Goal: Task Accomplishment & Management: Use online tool/utility

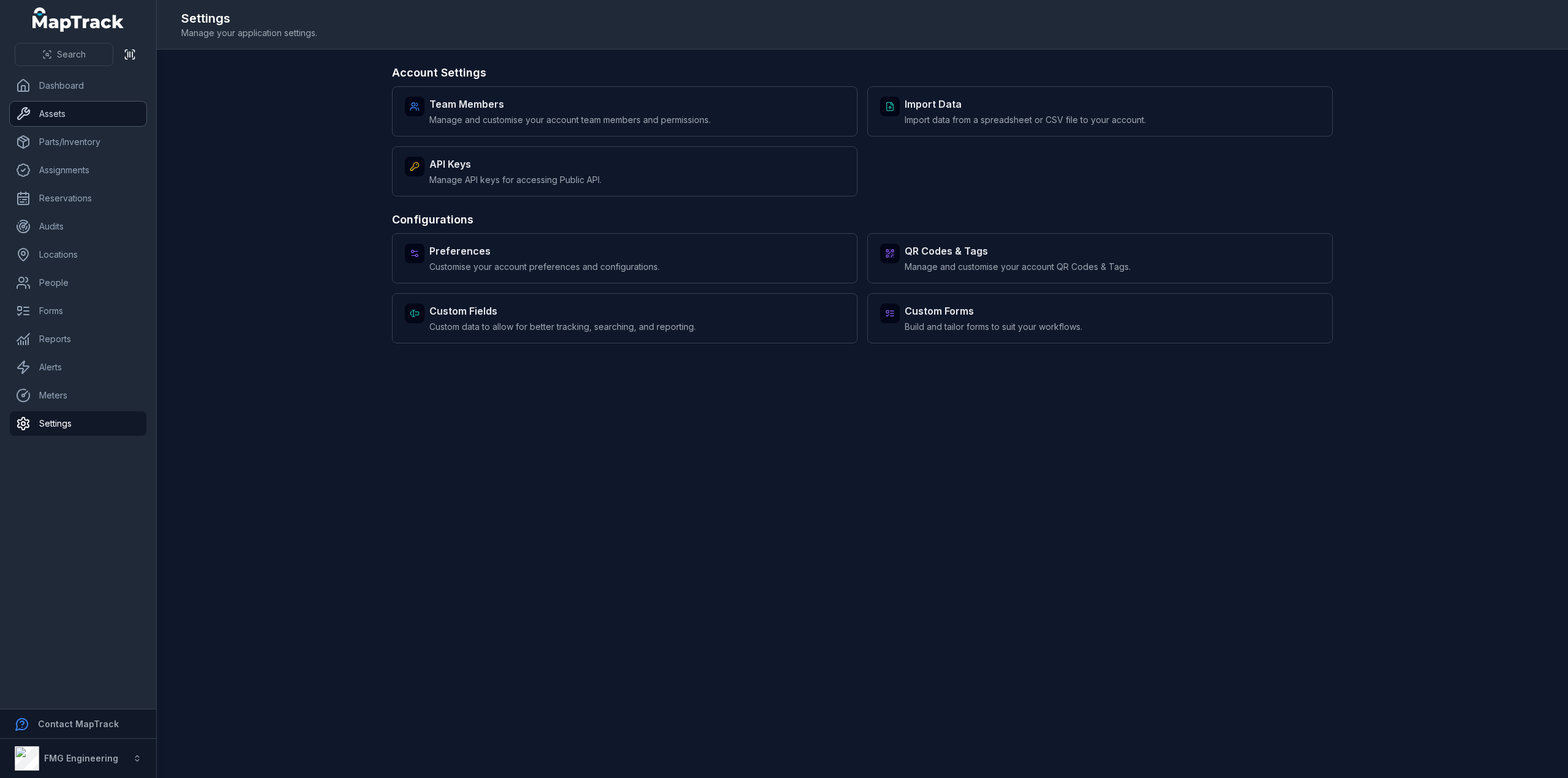
click at [96, 111] on link "Assets" at bounding box center [78, 114] width 136 height 25
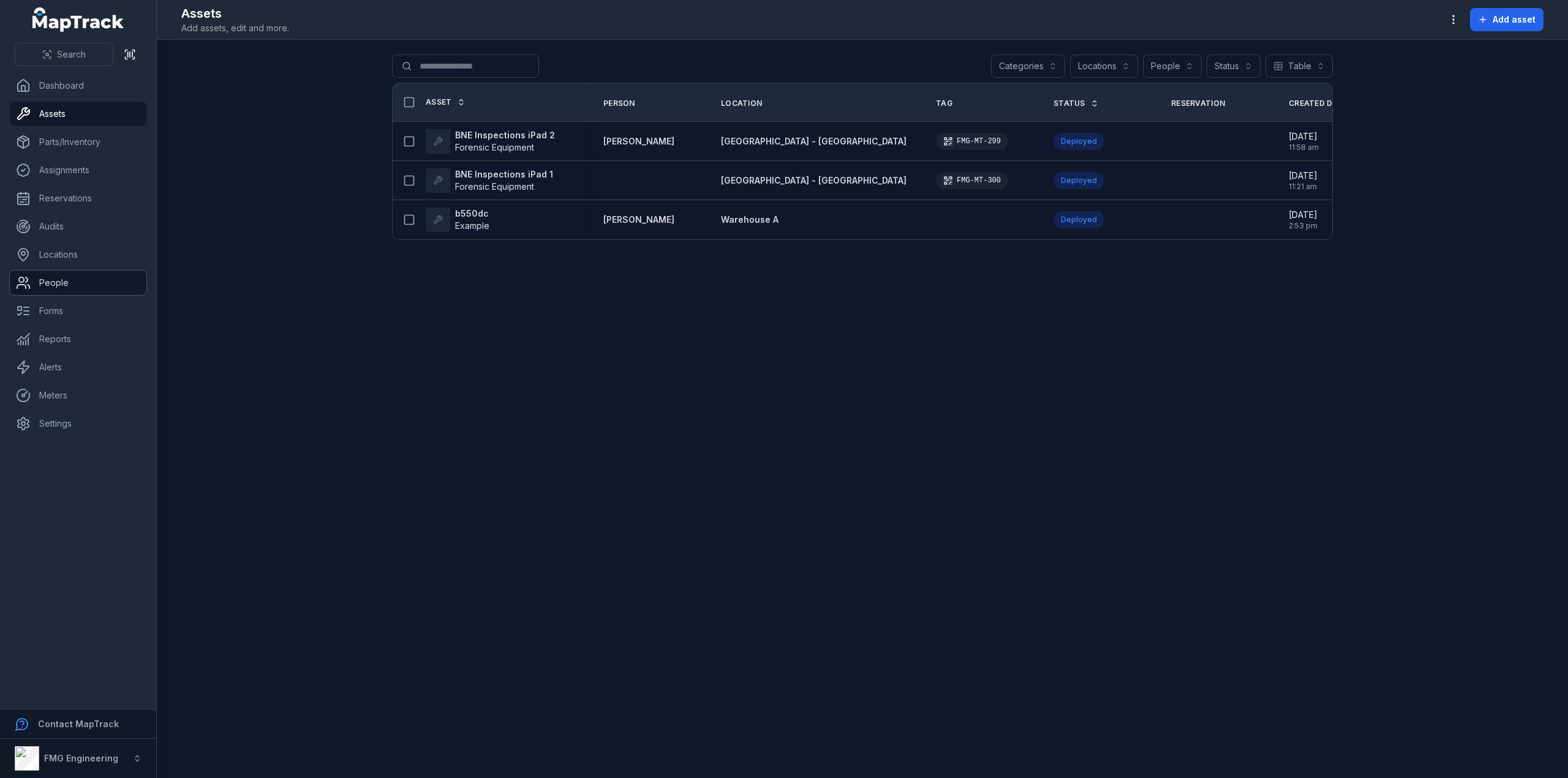
click at [91, 284] on link "People" at bounding box center [78, 283] width 136 height 25
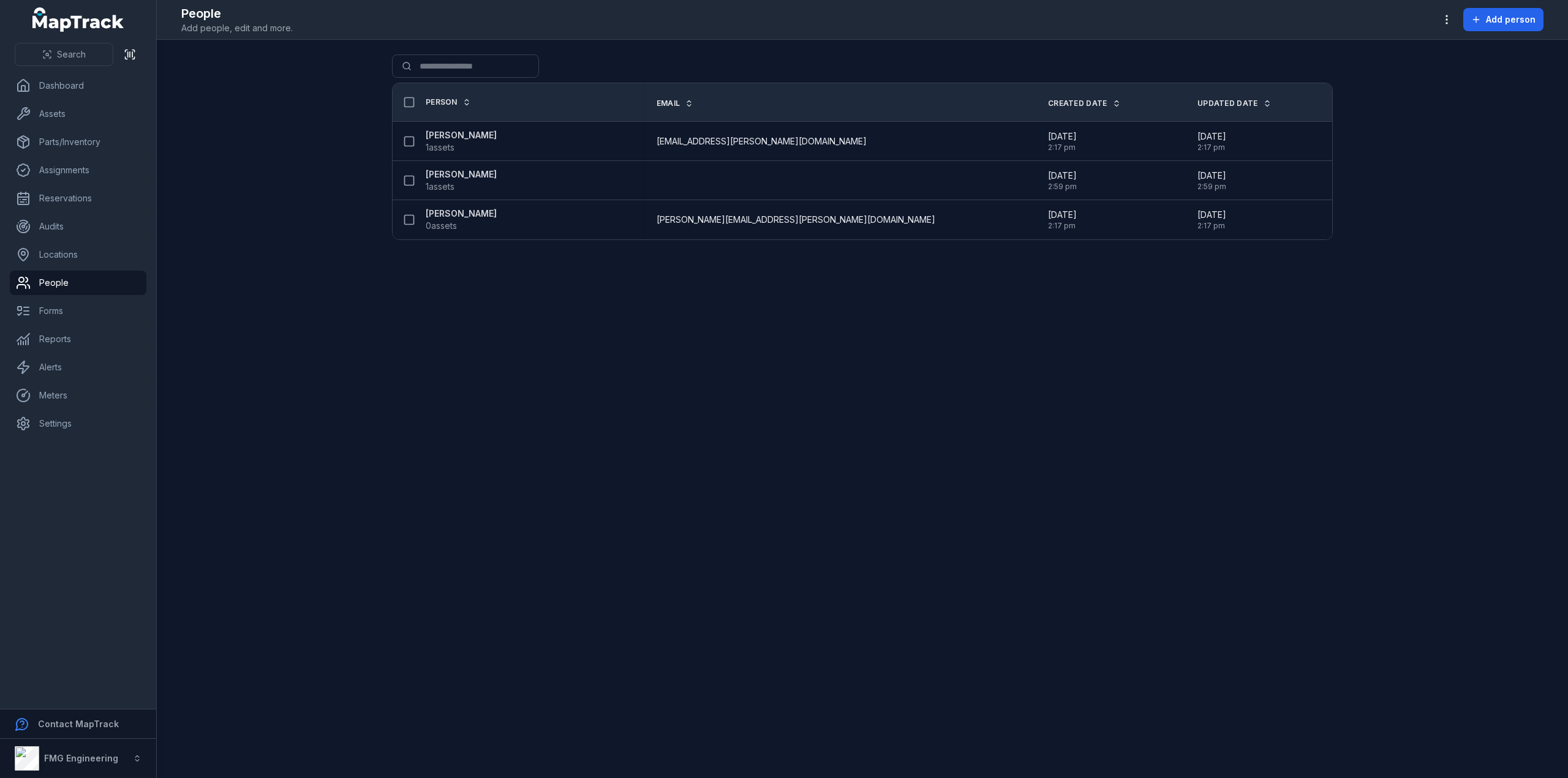
click at [954, 301] on main "Search for people Person Email Created Date Updated Date [PERSON_NAME] 1 assets…" at bounding box center [862, 409] width 1411 height 738
click at [40, 252] on link "Locations" at bounding box center [78, 254] width 136 height 25
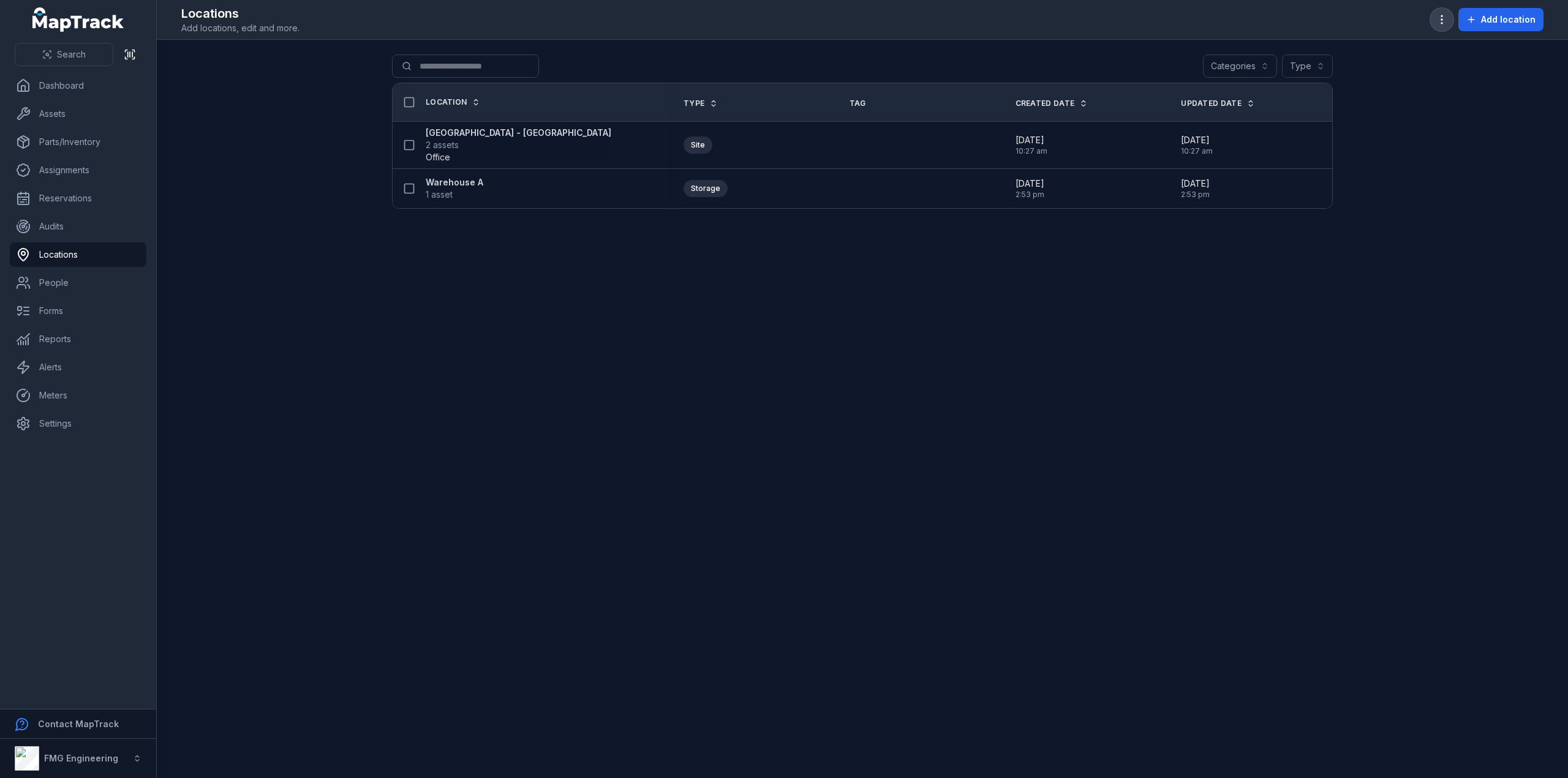
click at [1448, 25] on icon "button" at bounding box center [1441, 19] width 12 height 12
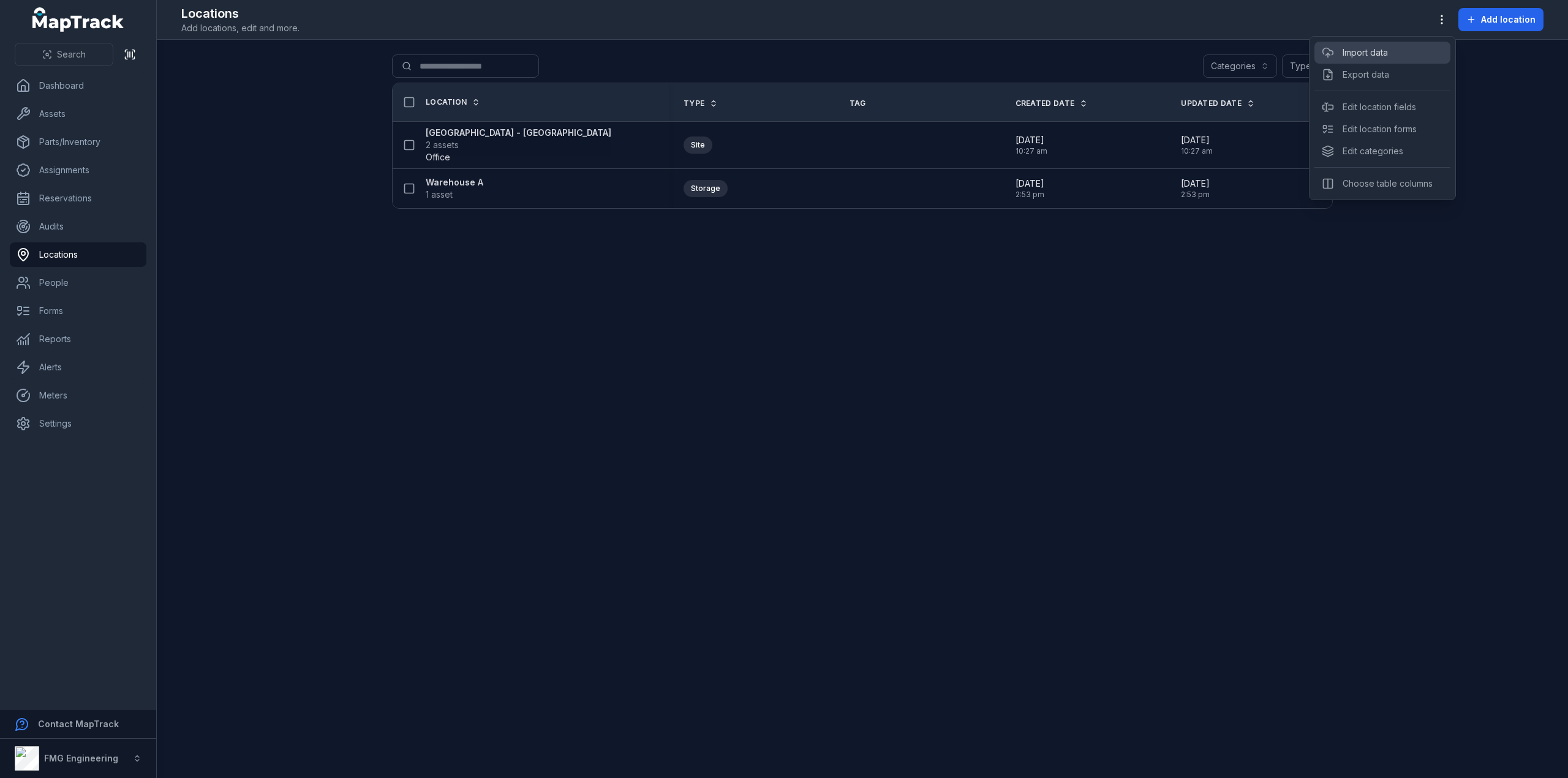
click at [1388, 55] on link "Import data" at bounding box center [1365, 52] width 45 height 12
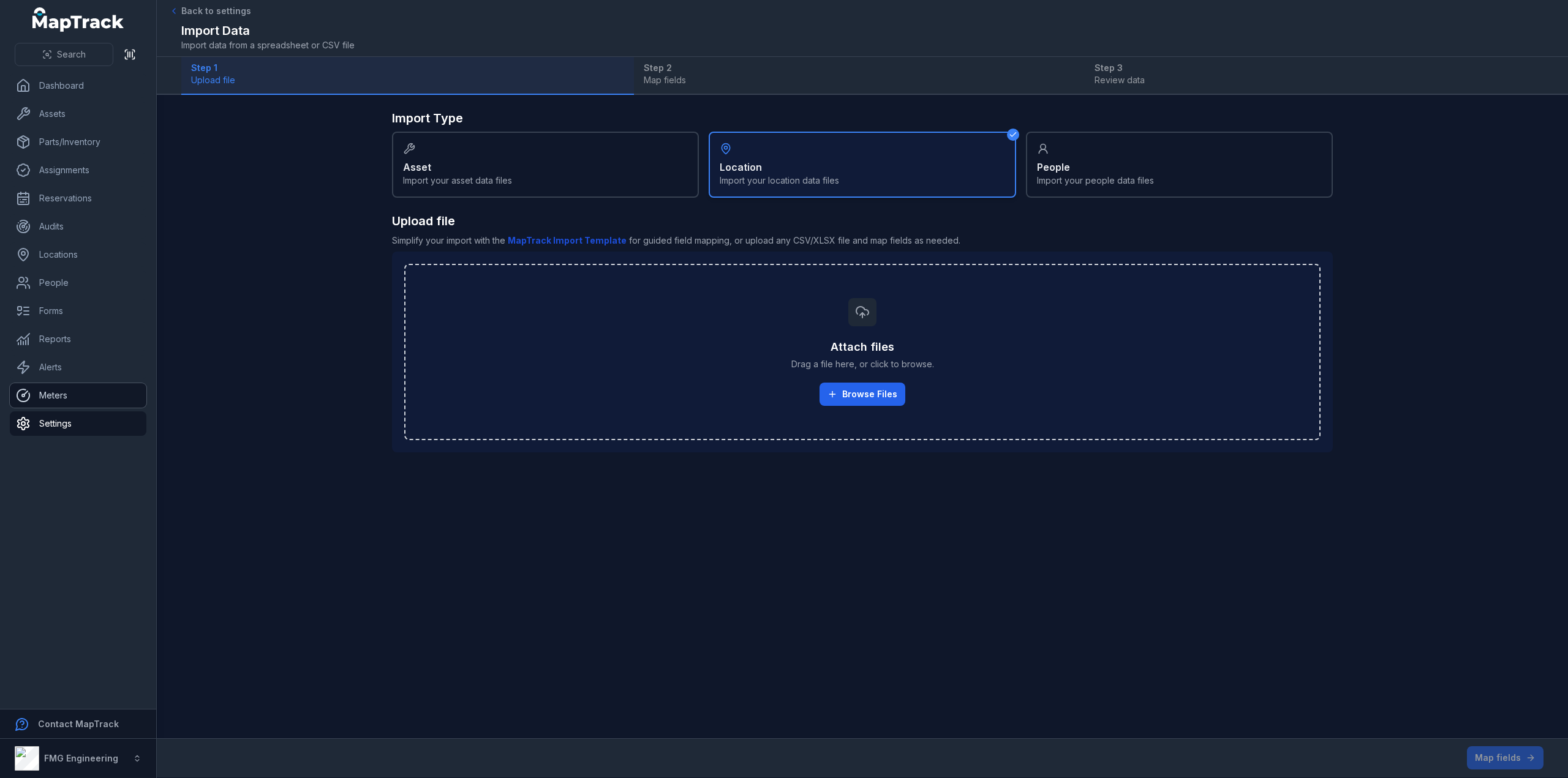
click at [80, 401] on link "Meters" at bounding box center [78, 395] width 136 height 25
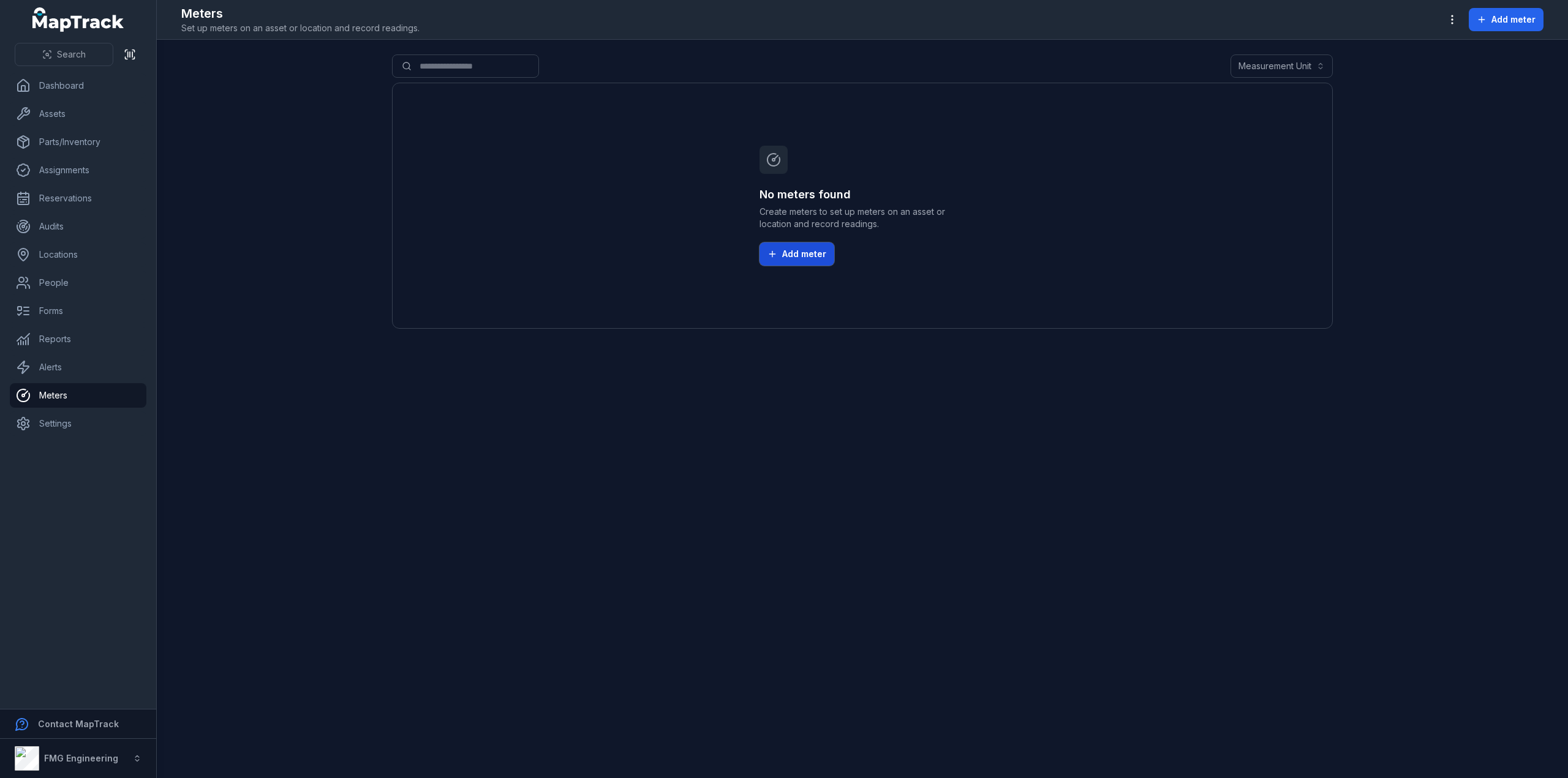
click at [825, 251] on button "Add meter" at bounding box center [796, 254] width 75 height 24
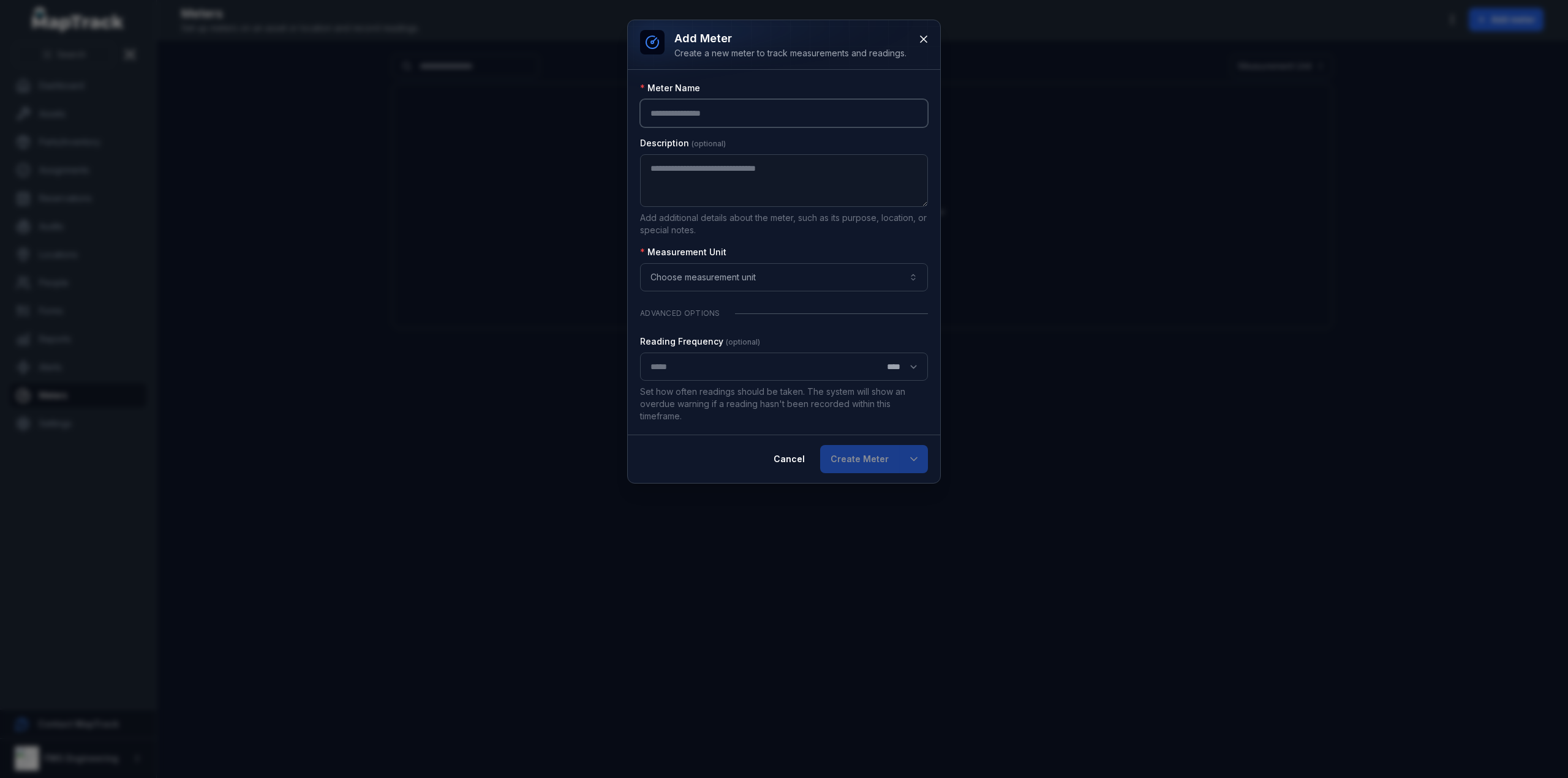
click at [825, 113] on input ":r2t:-form-item-label" at bounding box center [784, 113] width 288 height 28
click at [729, 276] on button "Choose measurement unit" at bounding box center [784, 277] width 288 height 28
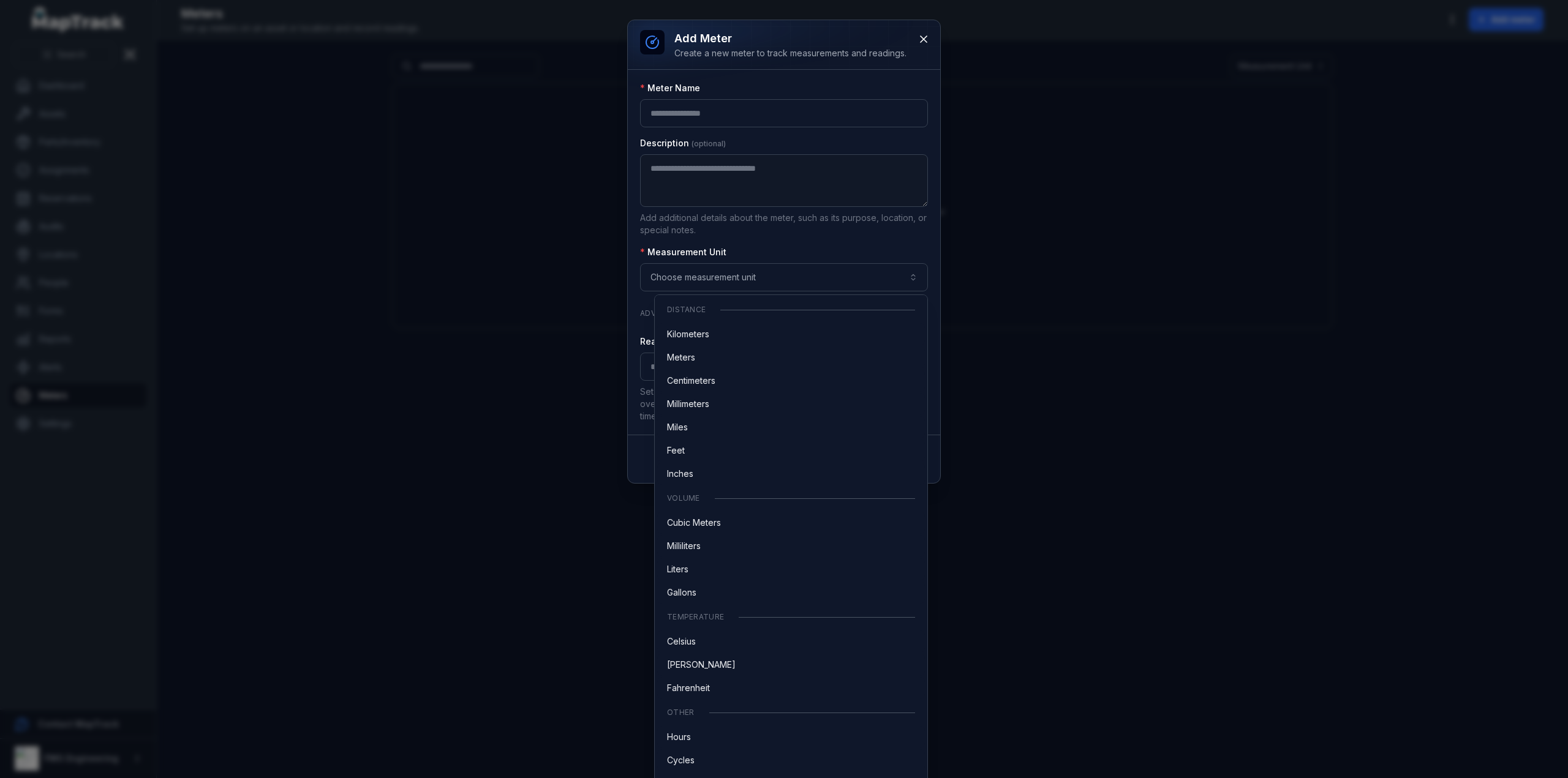
click at [764, 241] on div "Meter Name Description Add additional details about the meter, such as its purp…" at bounding box center [784, 252] width 288 height 341
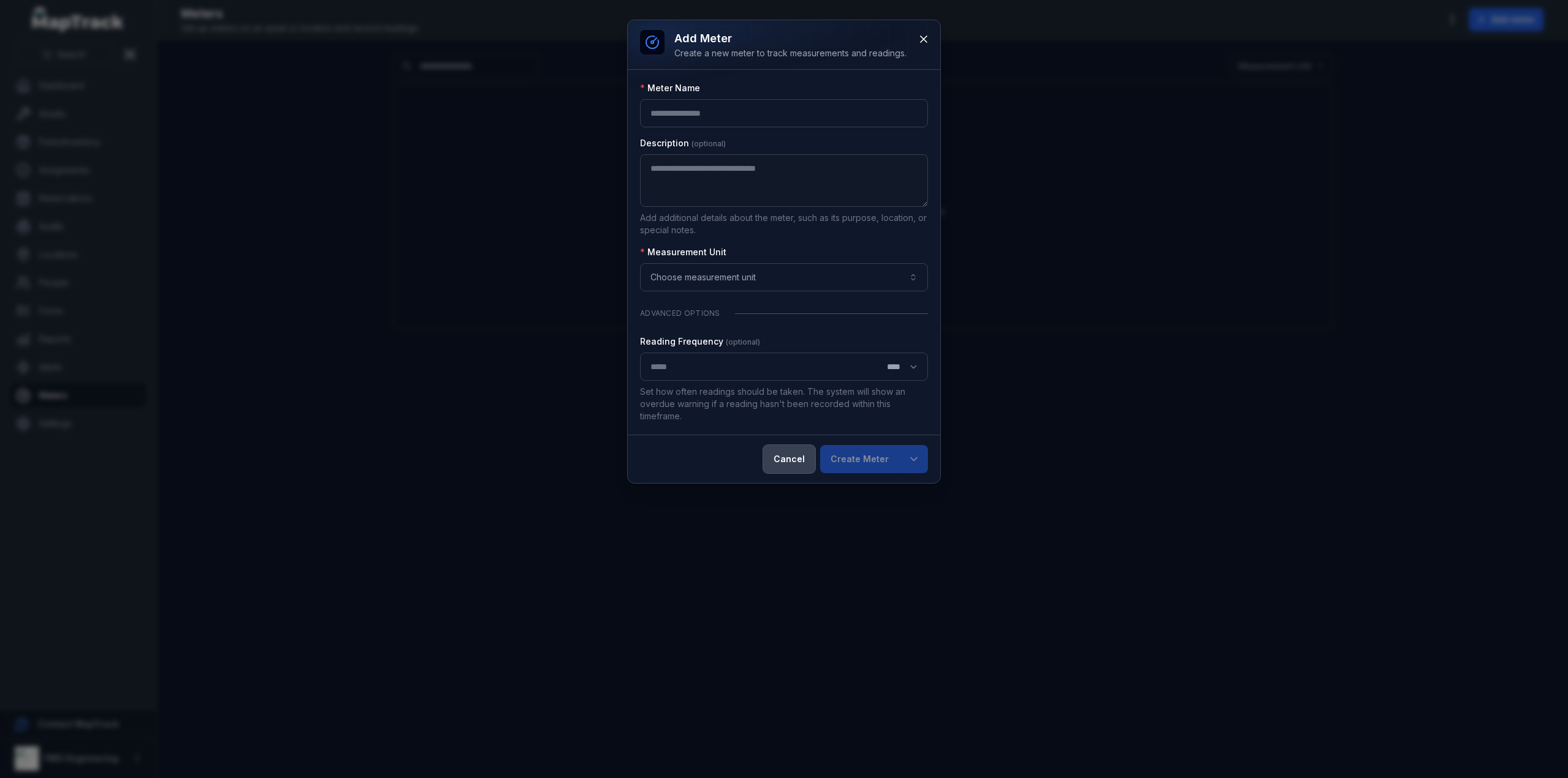
click at [812, 461] on button "Cancel" at bounding box center [788, 459] width 52 height 28
